Goal: Transaction & Acquisition: Download file/media

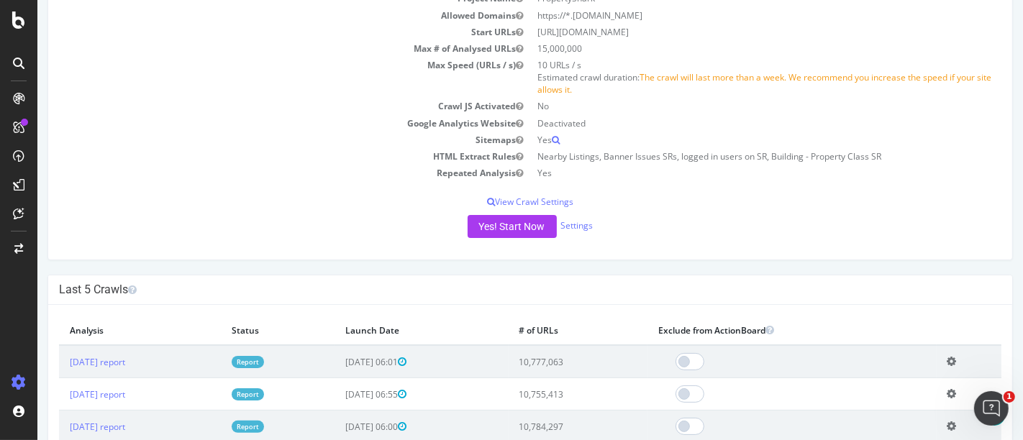
scroll to position [240, 0]
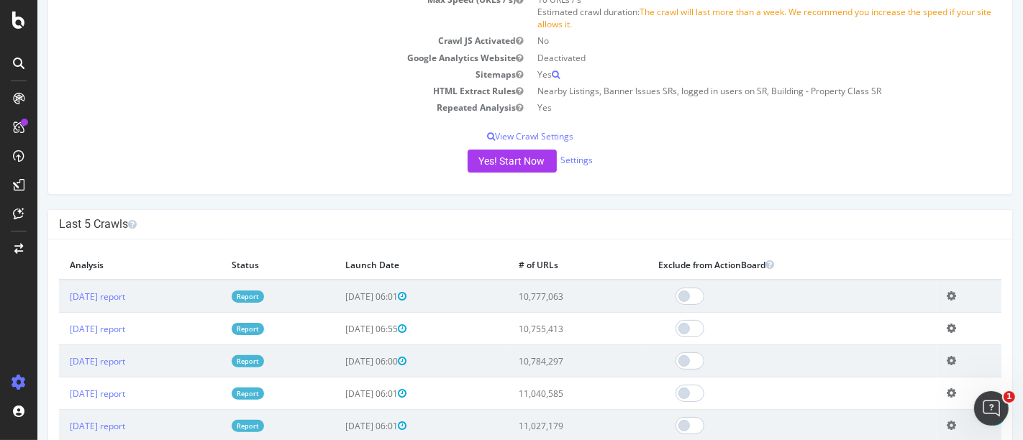
click at [124, 287] on td "[DATE] report" at bounding box center [139, 296] width 162 height 33
click at [122, 295] on link "[DATE] report" at bounding box center [96, 297] width 55 height 12
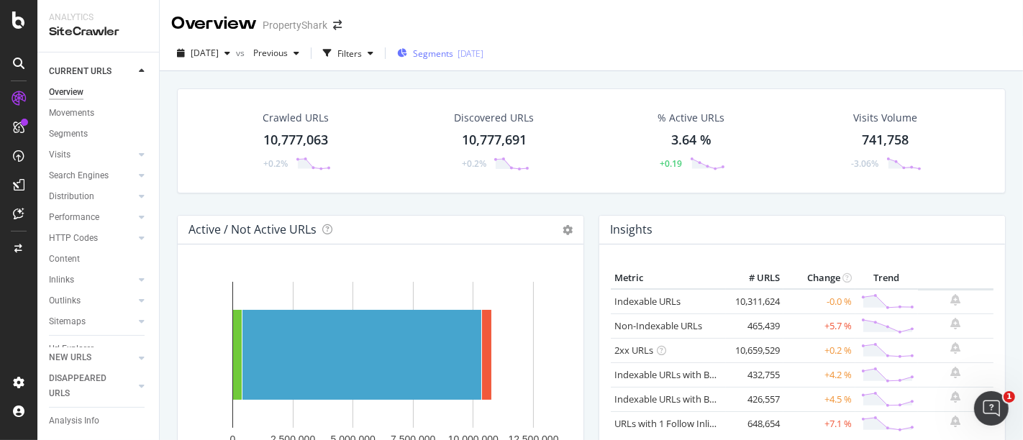
click at [453, 58] on span "Segments" at bounding box center [433, 53] width 40 height 12
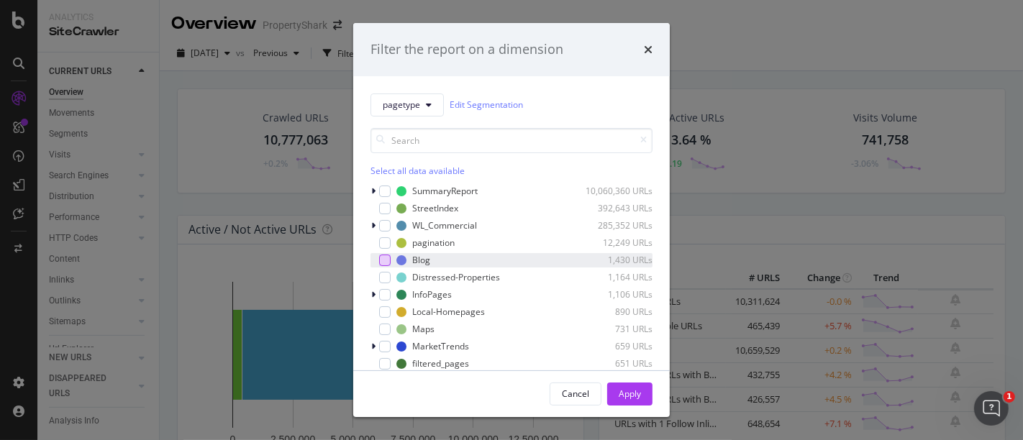
click at [386, 262] on div "modal" at bounding box center [385, 261] width 12 height 12
click at [612, 298] on button "Apply" at bounding box center [629, 394] width 45 height 23
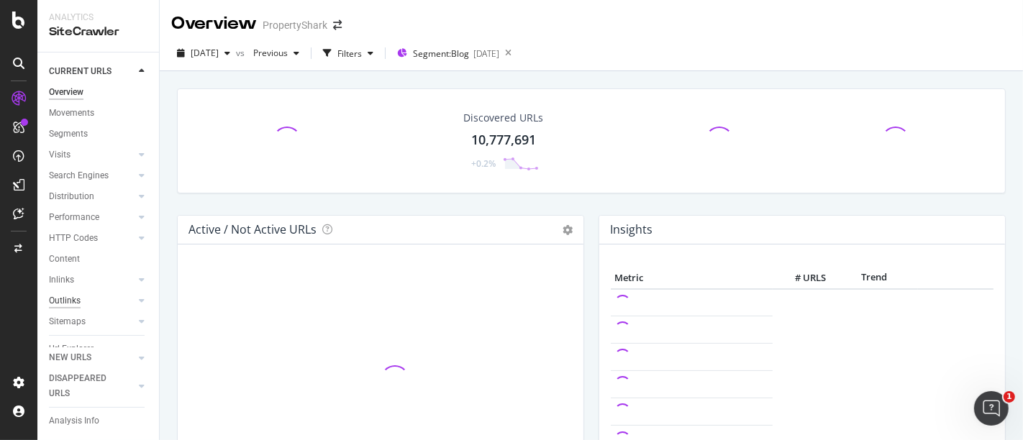
scroll to position [56, 0]
click at [73, 298] on div "Url Explorer" at bounding box center [71, 306] width 45 height 15
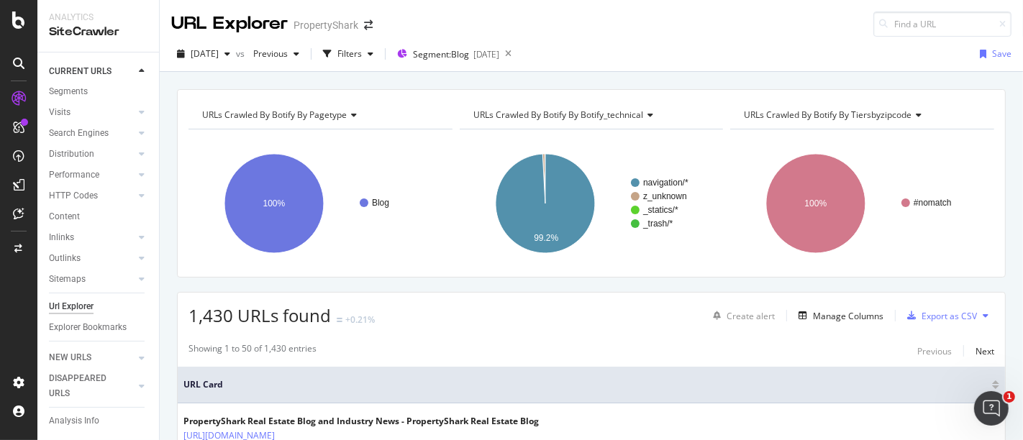
click at [463, 184] on rect "A chart." at bounding box center [590, 203] width 260 height 125
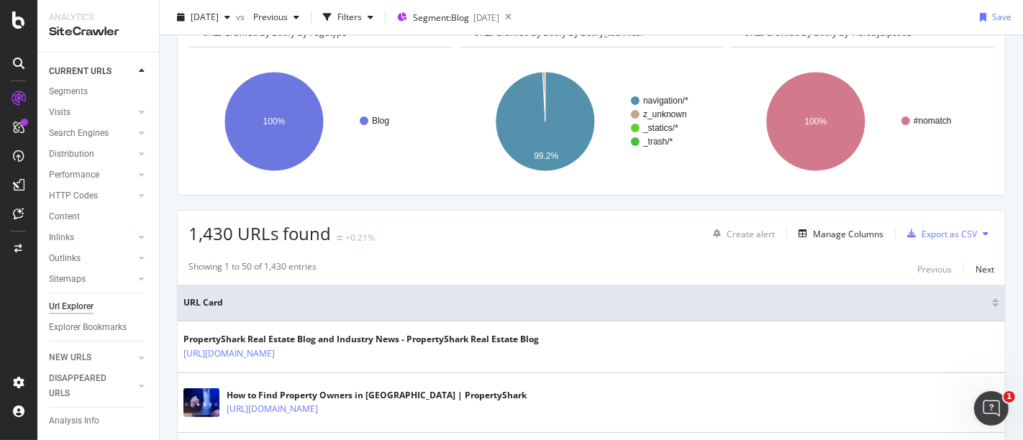
scroll to position [160, 0]
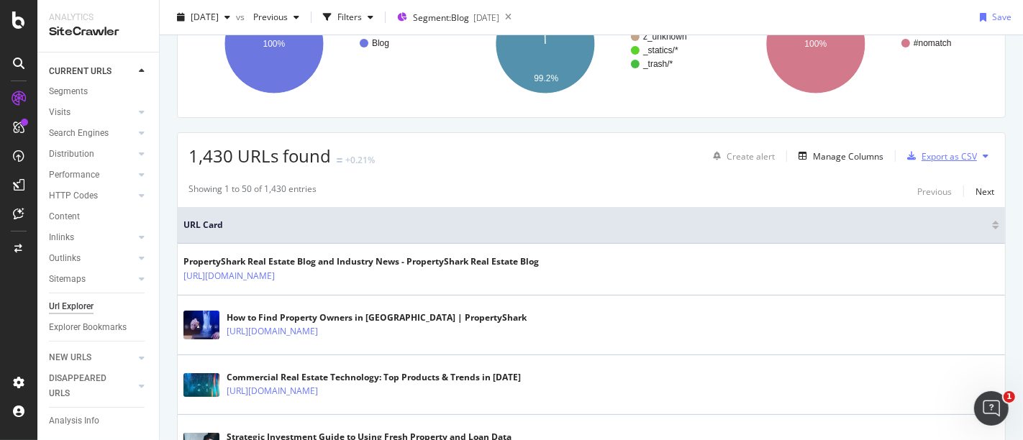
click at [733, 155] on div "Export as CSV" at bounding box center [949, 156] width 55 height 12
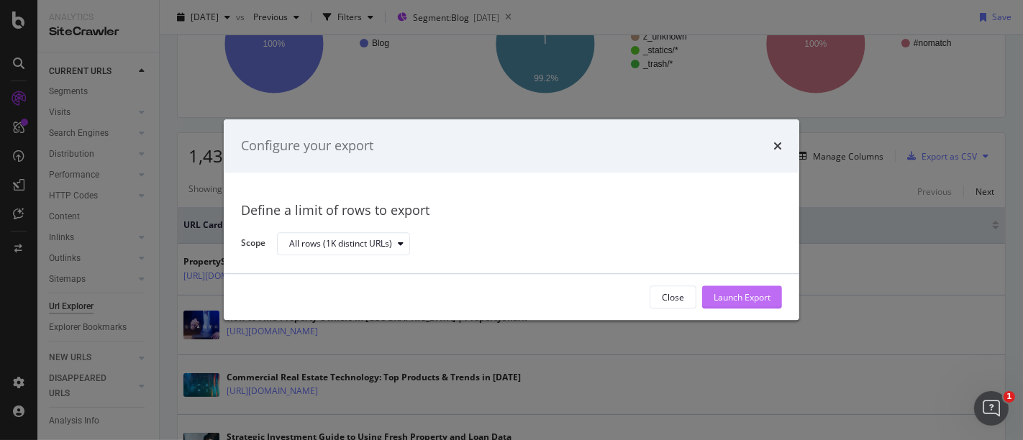
click at [733, 291] on div "Launch Export" at bounding box center [742, 298] width 57 height 22
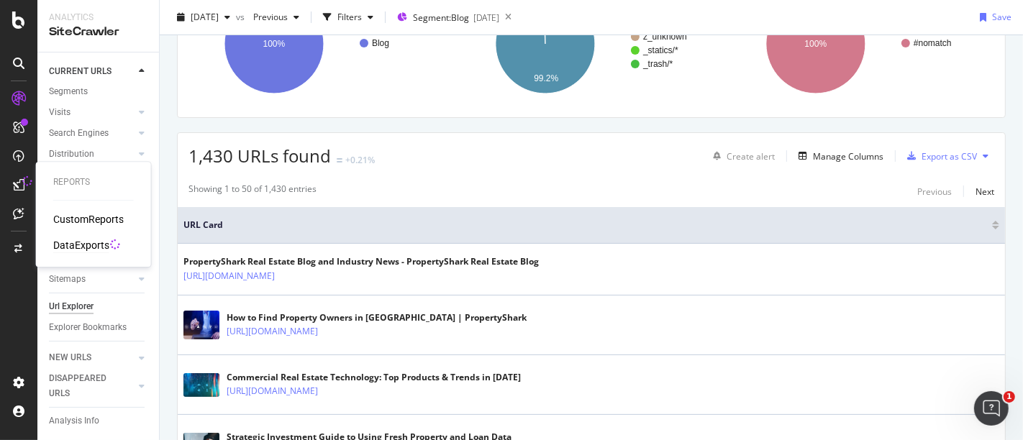
click at [83, 247] on div "DataExports" at bounding box center [81, 245] width 56 height 14
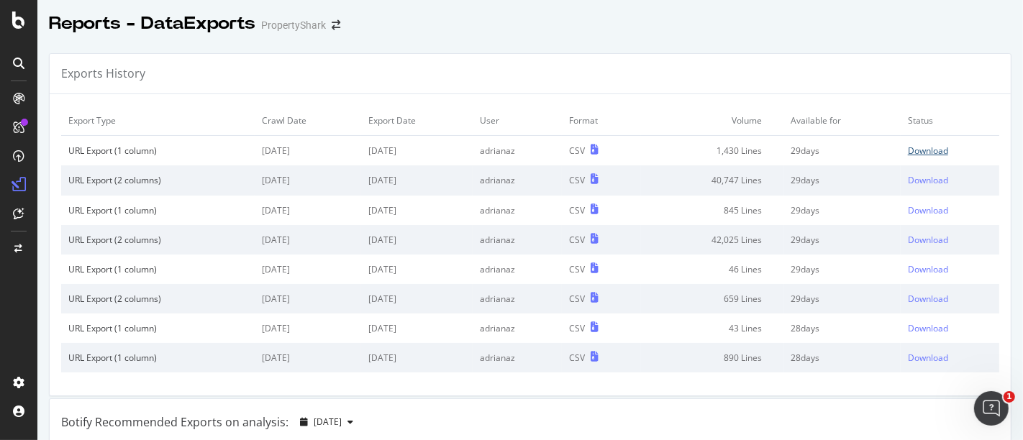
click at [733, 155] on div "Download" at bounding box center [928, 151] width 40 height 12
click at [660, 37] on div at bounding box center [530, 39] width 986 height 6
